Goal: Find specific page/section: Find specific page/section

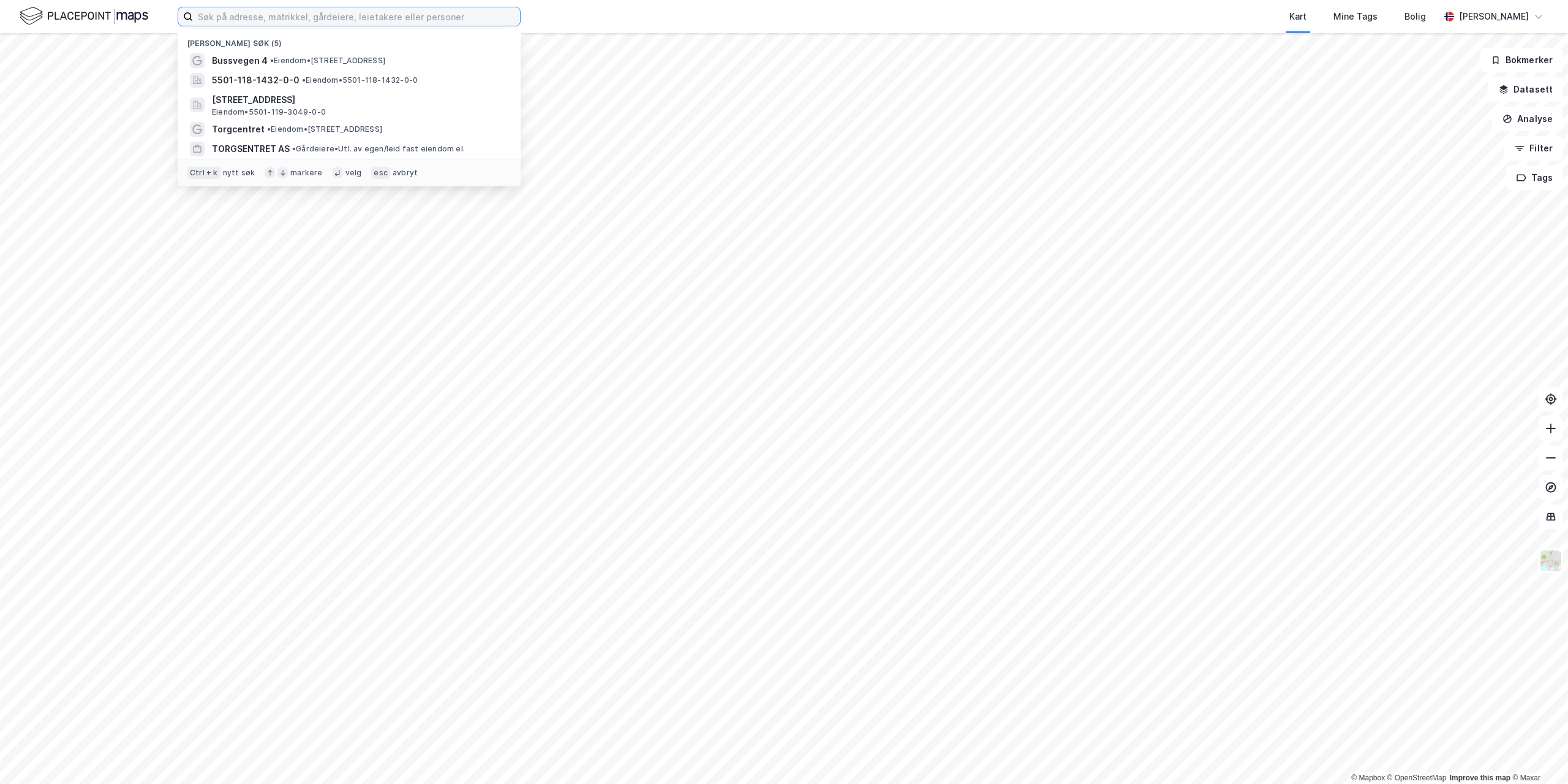
click at [409, 16] on input at bounding box center [357, 17] width 327 height 18
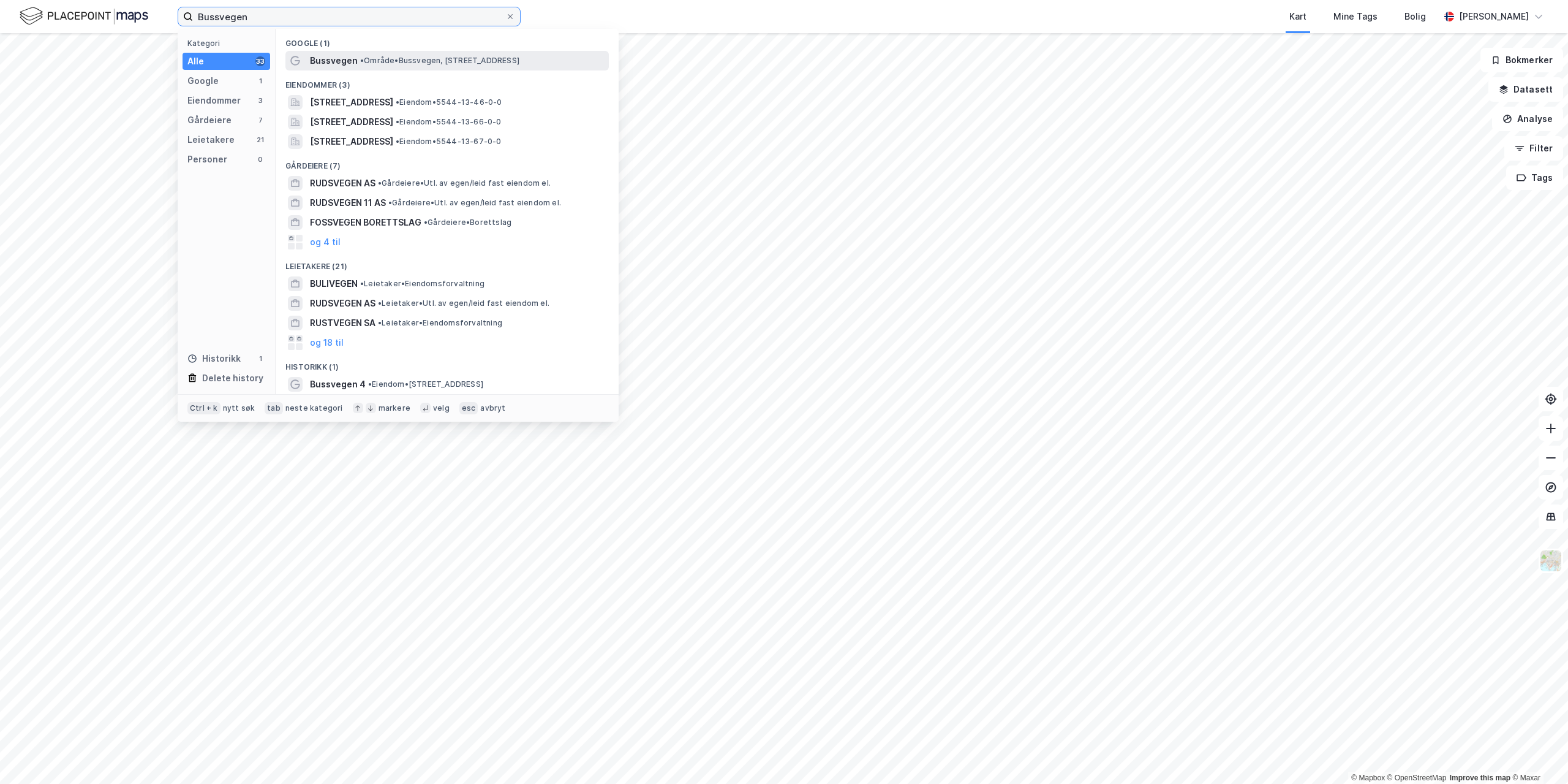
type input "Bussvegen"
click at [391, 61] on span "• Område • Bussvegen, 9151 [GEOGRAPHIC_DATA]" at bounding box center [439, 60] width 159 height 10
